Goal: Information Seeking & Learning: Learn about a topic

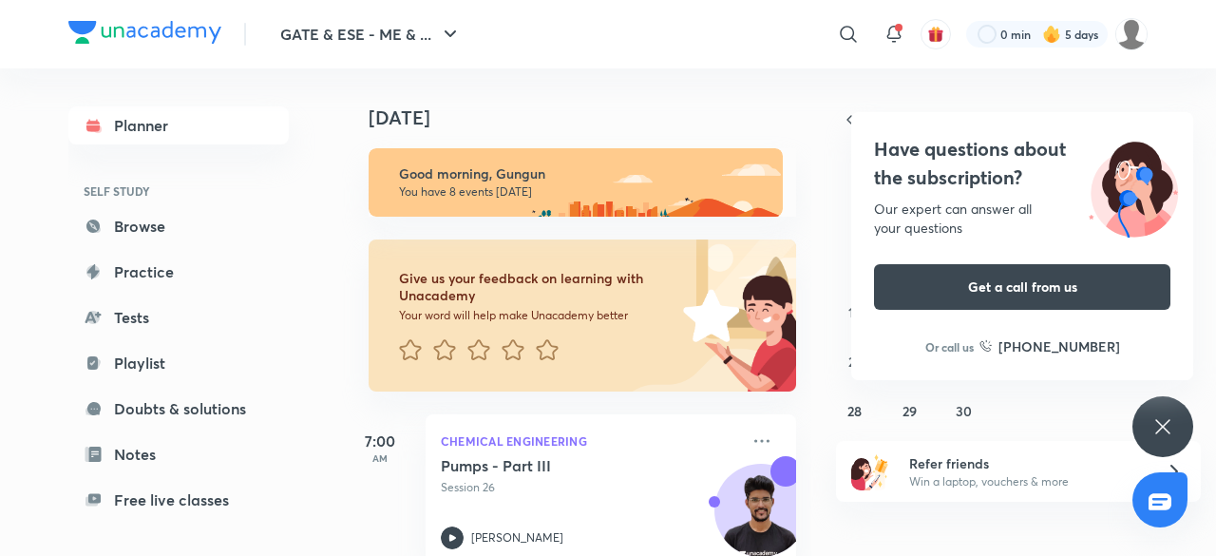
click at [1163, 423] on icon at bounding box center [1162, 426] width 23 height 23
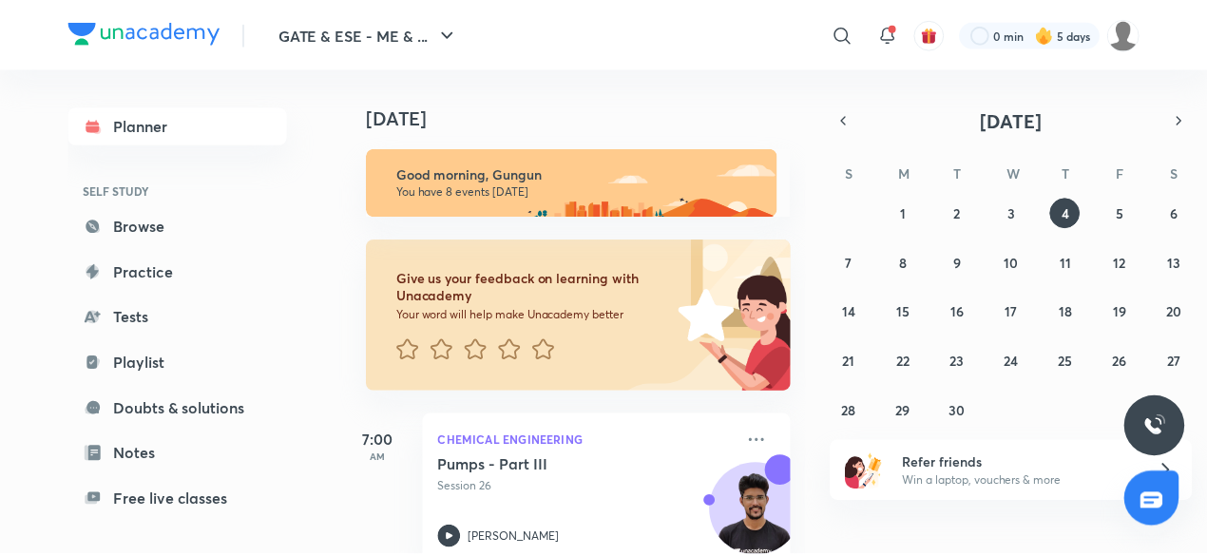
scroll to position [162, 0]
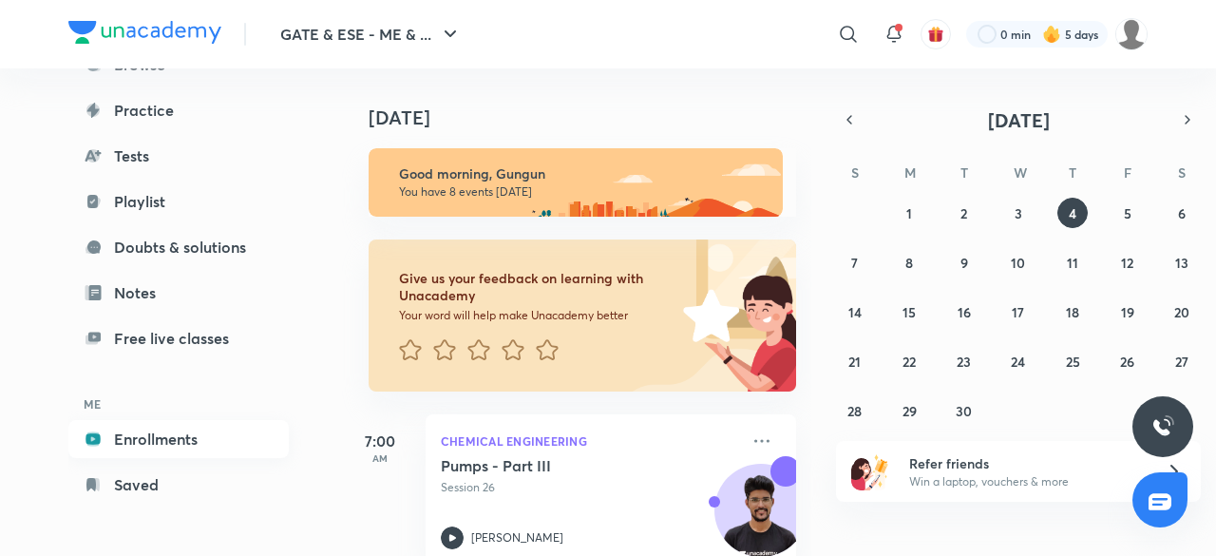
click at [148, 444] on link "Enrollments" at bounding box center [178, 439] width 220 height 38
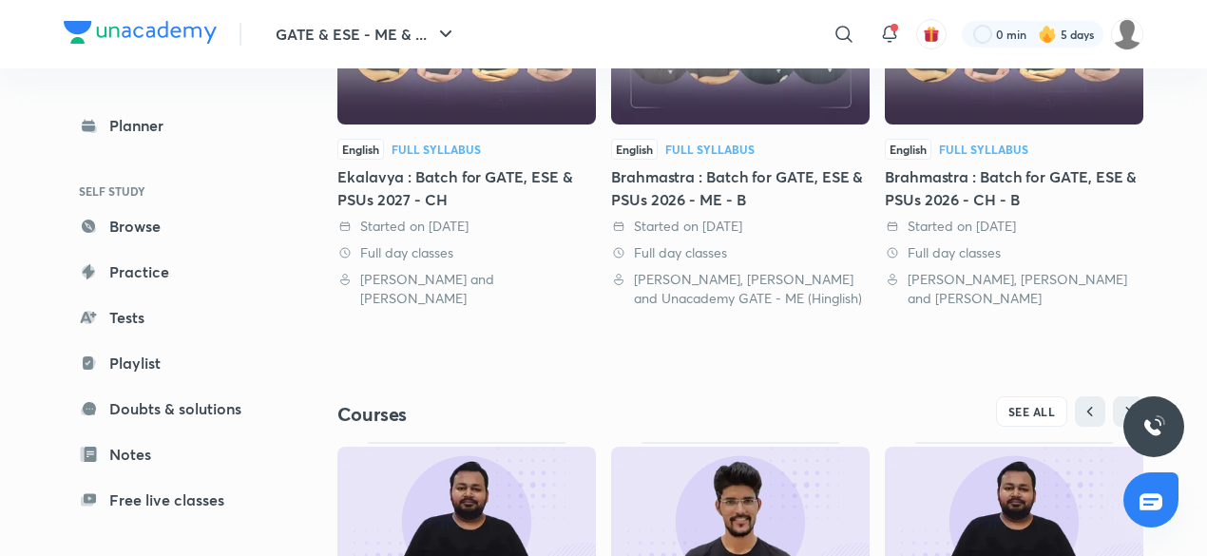
scroll to position [557, 0]
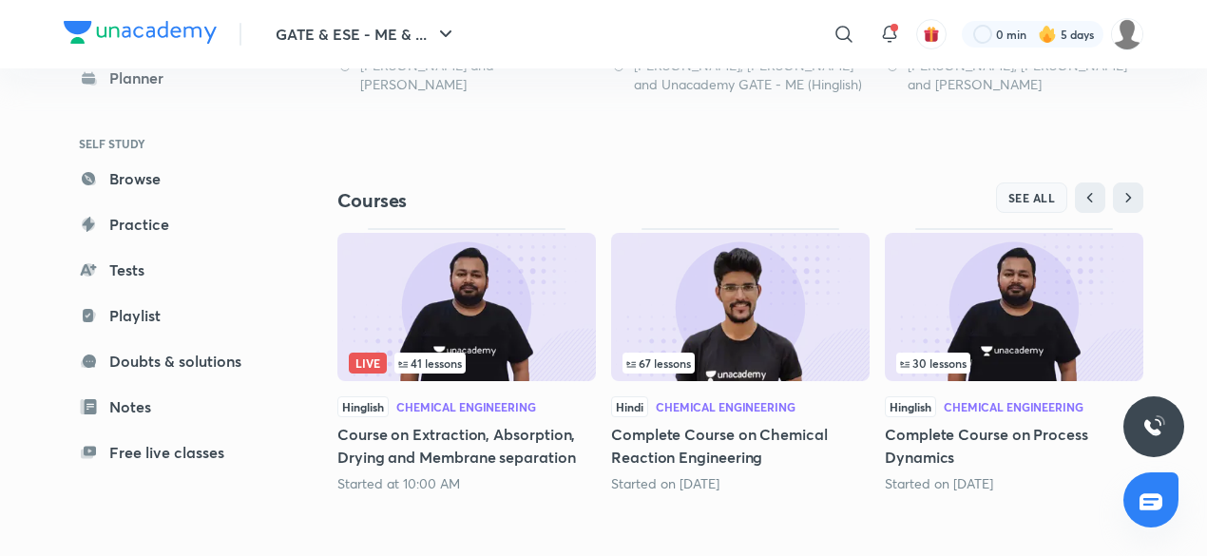
click at [1031, 191] on span "SEE ALL" at bounding box center [1032, 197] width 48 height 13
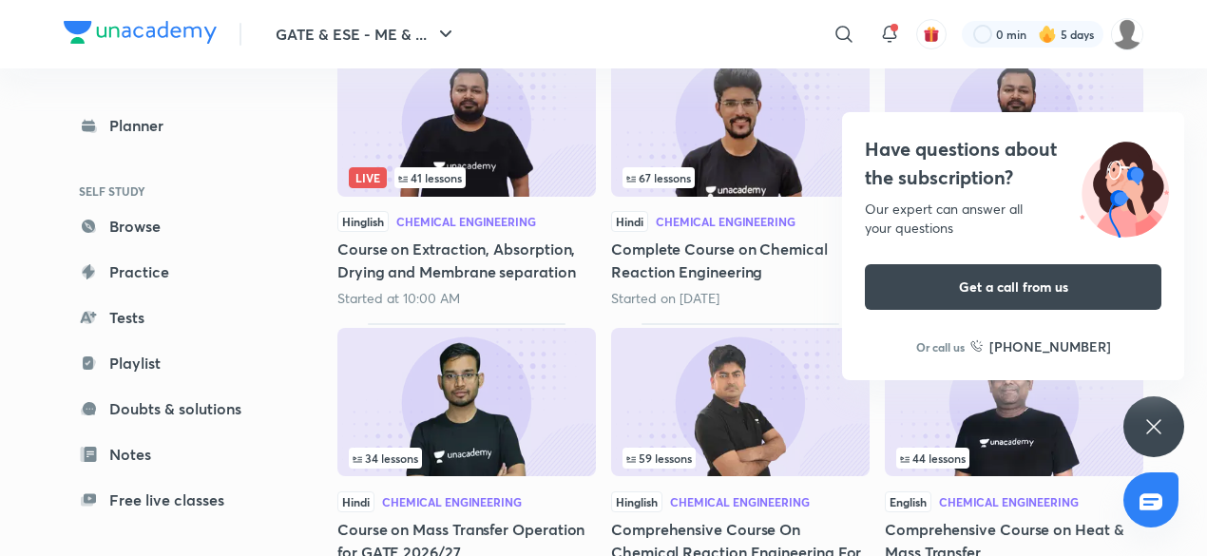
scroll to position [319, 0]
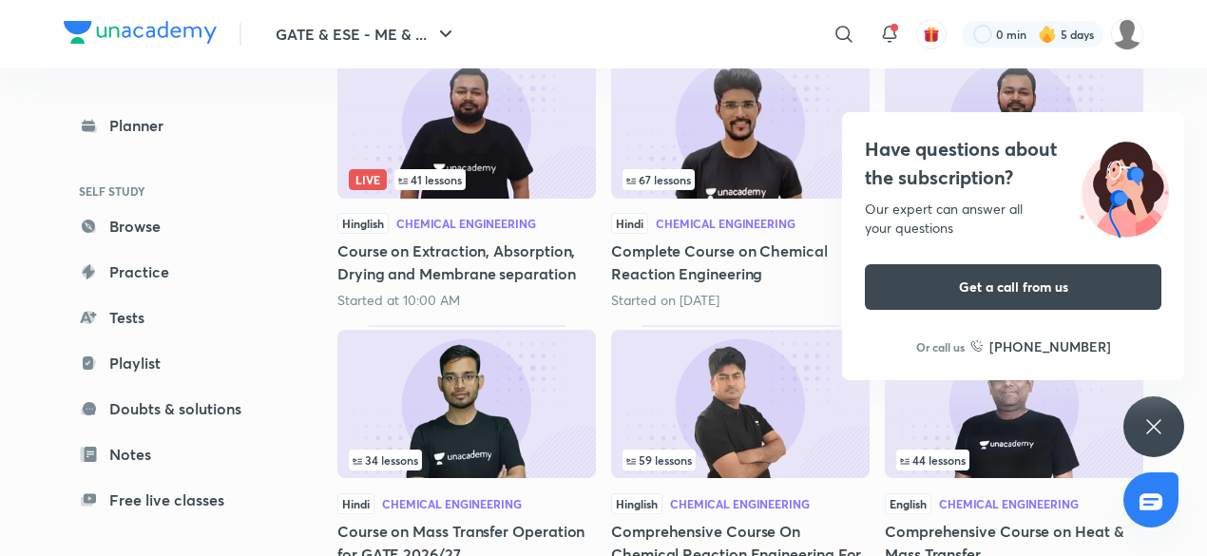
click at [542, 411] on img at bounding box center [466, 404] width 258 height 148
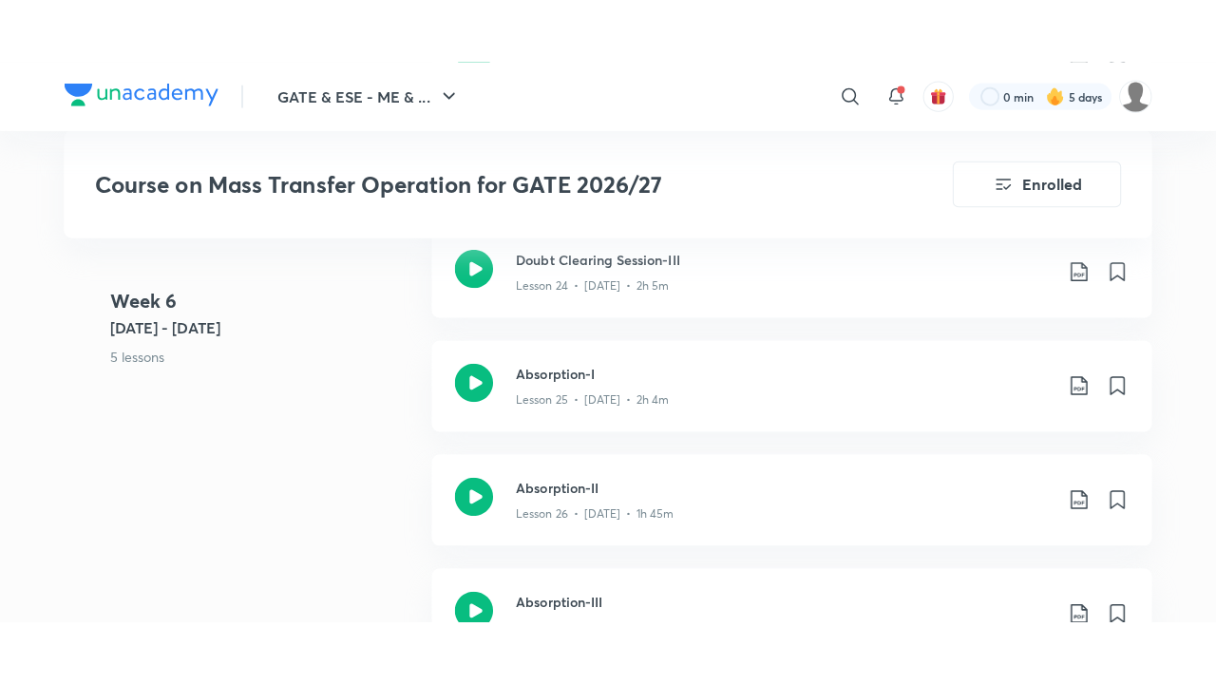
scroll to position [4157, 0]
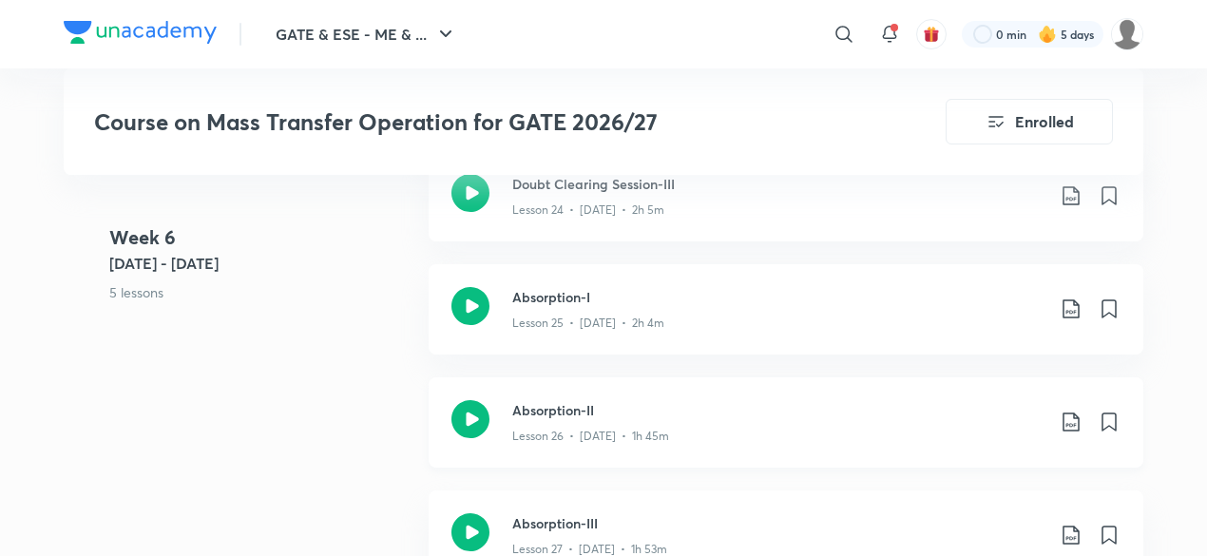
click at [542, 409] on h3 "Absorption-II" at bounding box center [778, 410] width 532 height 20
click at [509, 313] on div "Absorption-I Lesson 25 • [DATE] • 2h 4m" at bounding box center [785, 309] width 714 height 90
